Goal: Information Seeking & Learning: Understand process/instructions

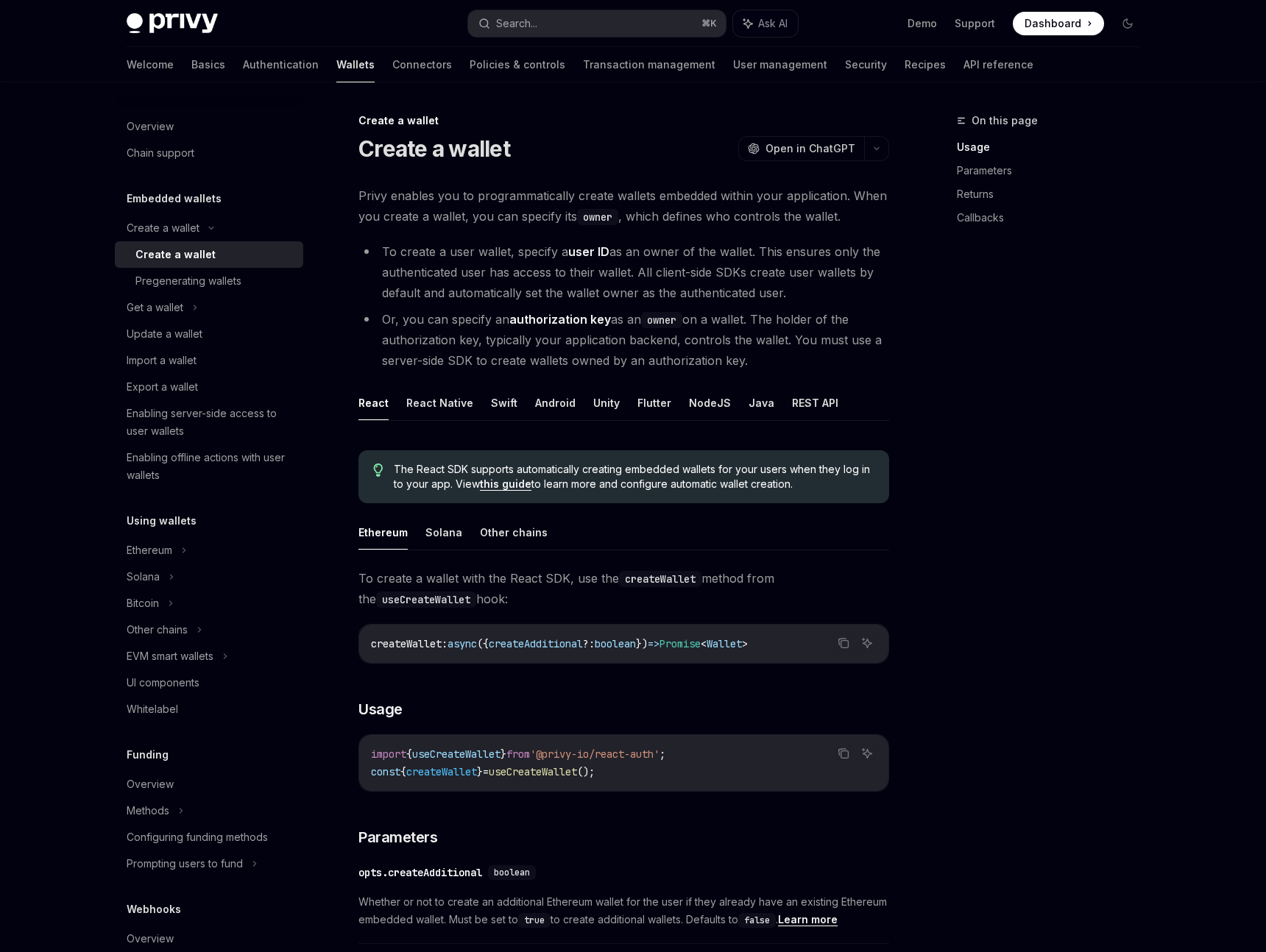
click at [933, 501] on div "On this page Usage Parameters Returns Callbacks" at bounding box center [1039, 532] width 223 height 840
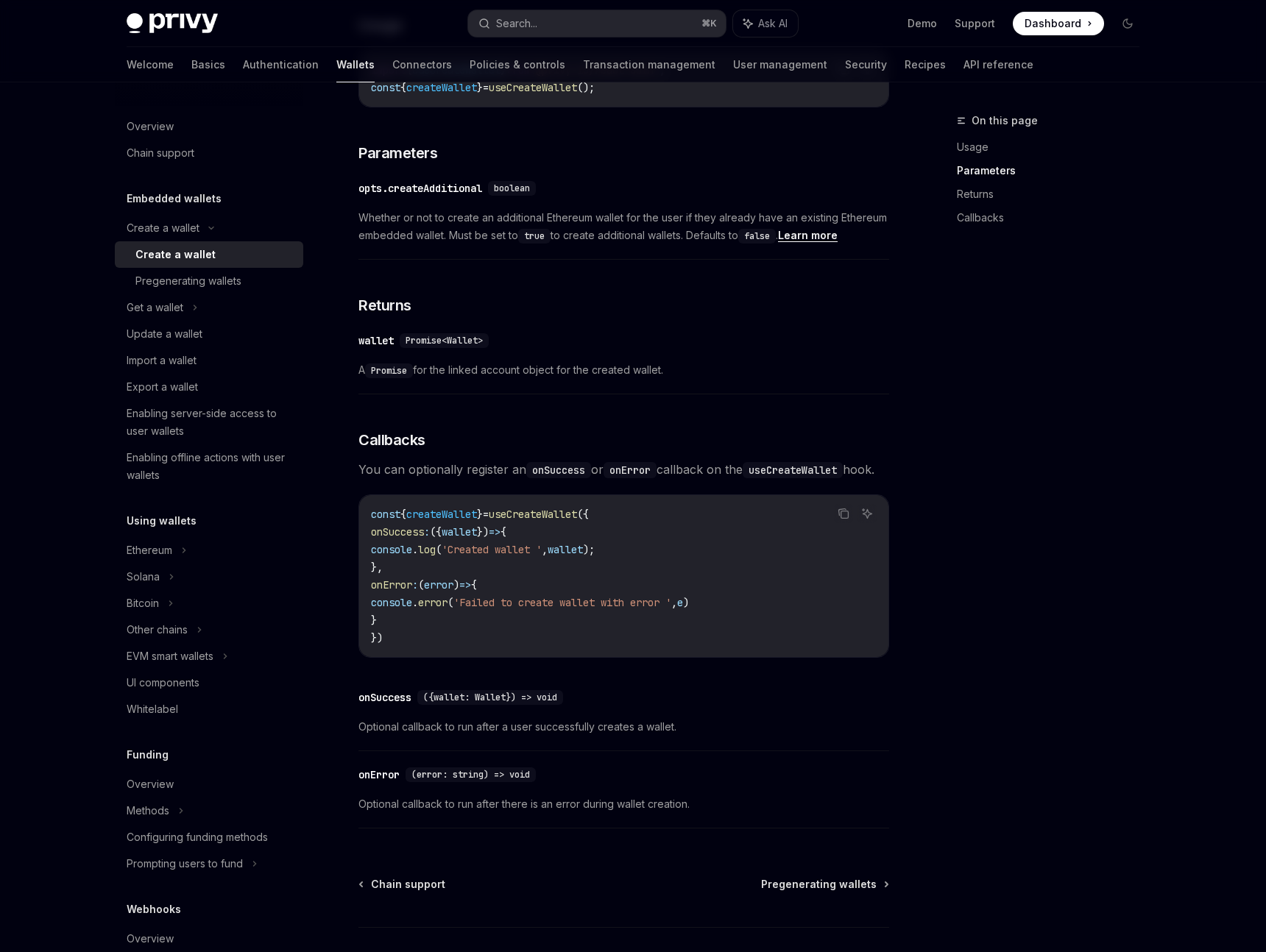
scroll to position [807, 0]
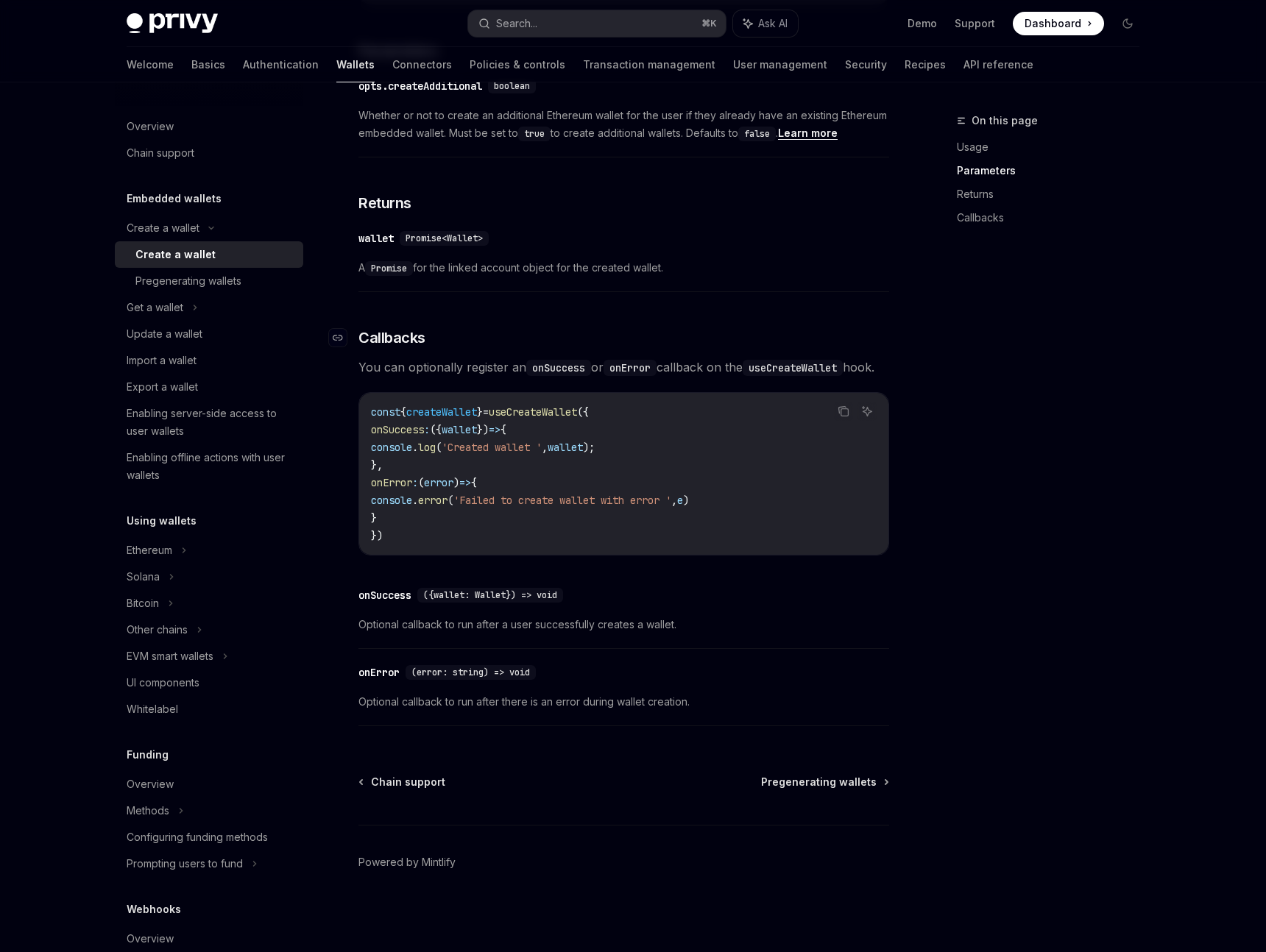
click at [371, 328] on span "Callbacks" at bounding box center [392, 338] width 67 height 20
